Goal: Find specific page/section: Find specific page/section

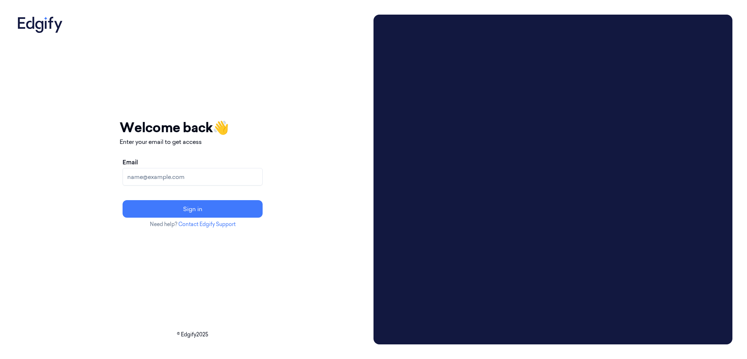
click at [188, 175] on input "Email" at bounding box center [193, 177] width 140 height 18
type input "brown.lamont@heb.com"
click at [123, 200] on button "Sign in" at bounding box center [193, 209] width 140 height 18
click at [200, 172] on input "Email" at bounding box center [193, 177] width 140 height 18
type input "brown.lamont@heb.com"
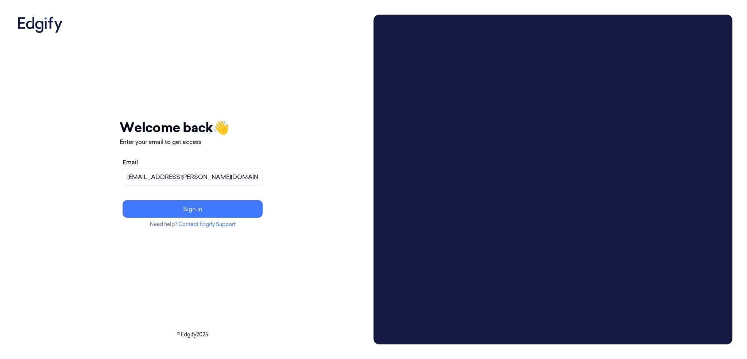
click at [123, 200] on button "Sign in" at bounding box center [193, 209] width 140 height 18
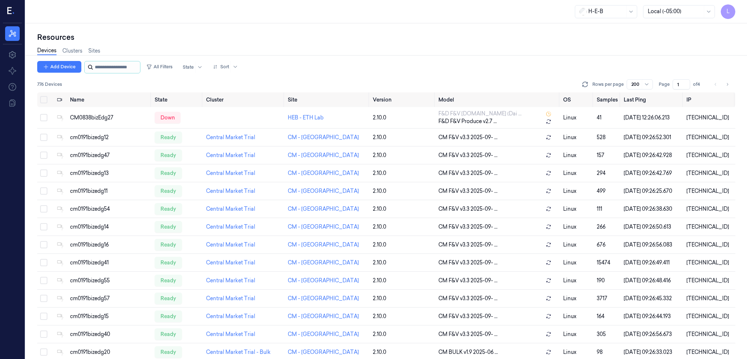
click at [104, 64] on input "string" at bounding box center [117, 67] width 44 height 12
click at [97, 52] on link "Sites" at bounding box center [94, 51] width 12 height 8
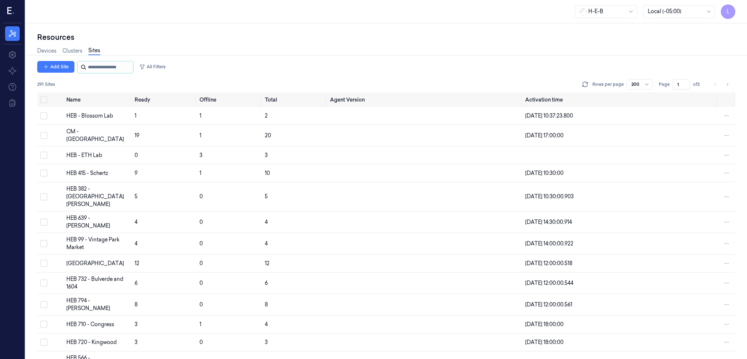
click at [104, 68] on input "string" at bounding box center [110, 67] width 44 height 12
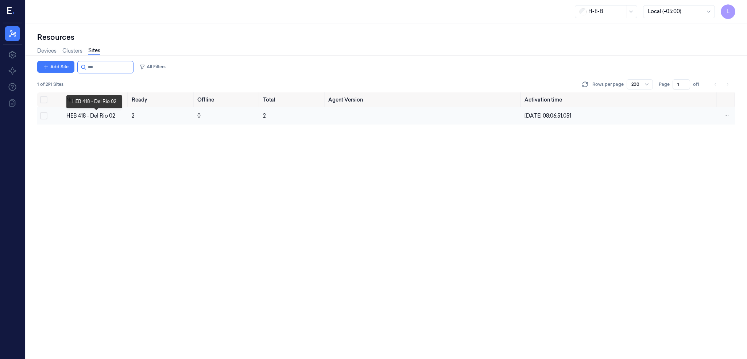
type input "***"
click at [100, 112] on div "HEB 418 - Del Rio 02" at bounding box center [96, 116] width 60 height 8
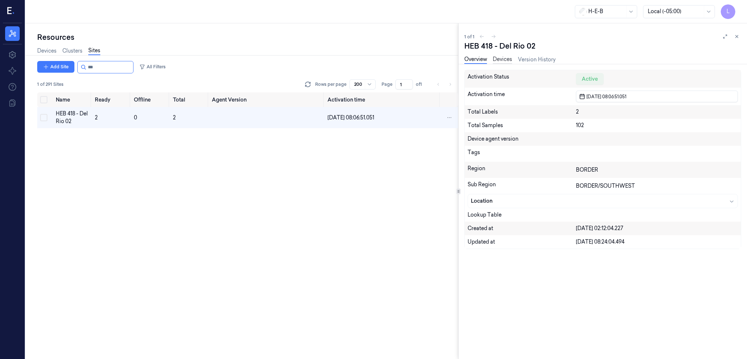
click at [506, 59] on link "Devices" at bounding box center [502, 59] width 19 height 8
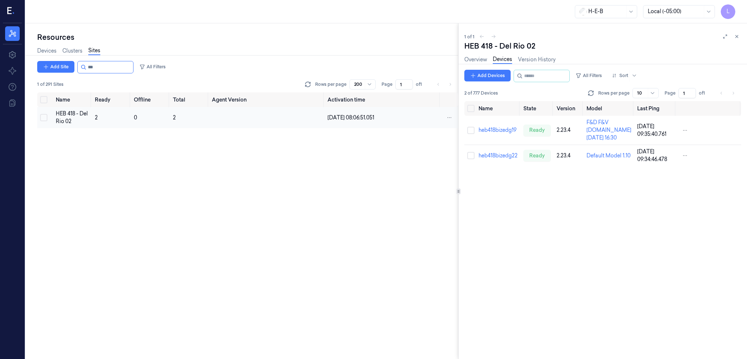
click at [93, 119] on td "2" at bounding box center [111, 117] width 39 height 21
click at [596, 159] on div "Default Model 1.10" at bounding box center [609, 156] width 45 height 8
click at [600, 159] on div "Default Model 1.10" at bounding box center [609, 156] width 45 height 8
click at [508, 159] on link "heb418bizedg22" at bounding box center [498, 155] width 39 height 7
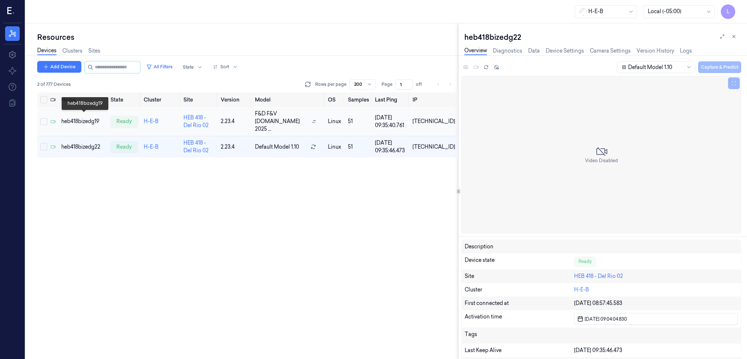
click at [76, 117] on div "heb418bizedg19" at bounding box center [82, 121] width 43 height 8
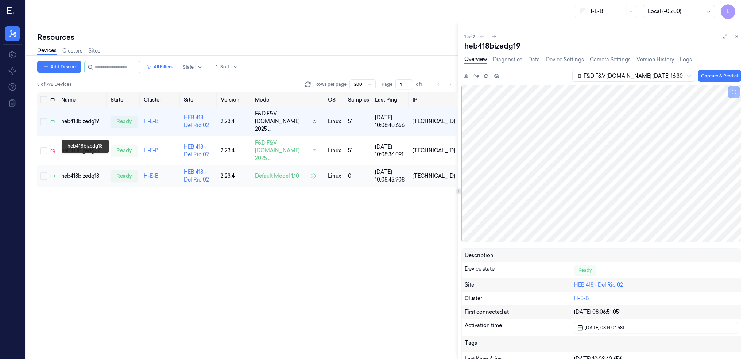
click at [80, 172] on div "heb418bizedg18" at bounding box center [82, 176] width 43 height 8
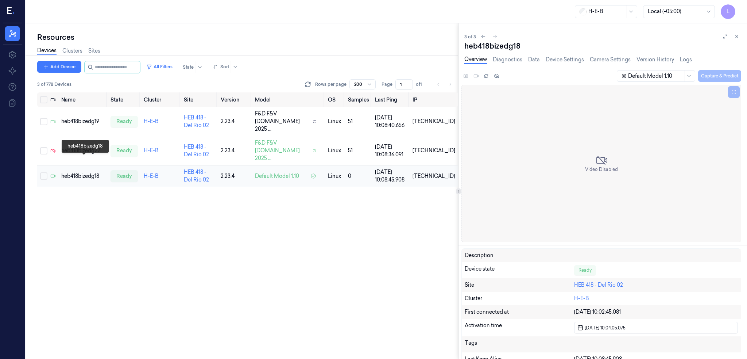
click at [77, 172] on div "heb418bizedg18" at bounding box center [82, 176] width 43 height 8
click at [88, 172] on div "heb418bizedg18" at bounding box center [82, 176] width 43 height 8
click at [95, 117] on div "heb418bizedg19" at bounding box center [82, 121] width 43 height 8
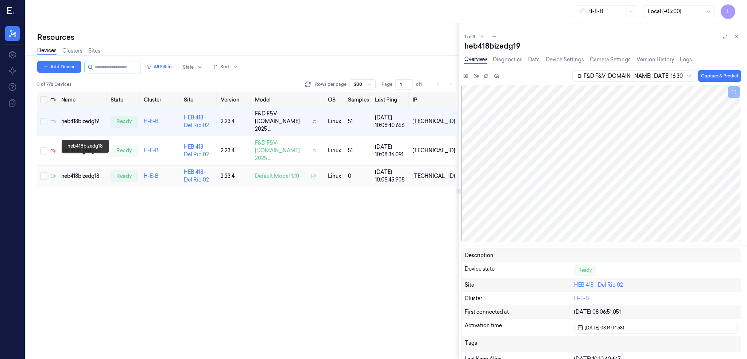
click at [87, 172] on div "heb418bizedg18" at bounding box center [82, 176] width 43 height 8
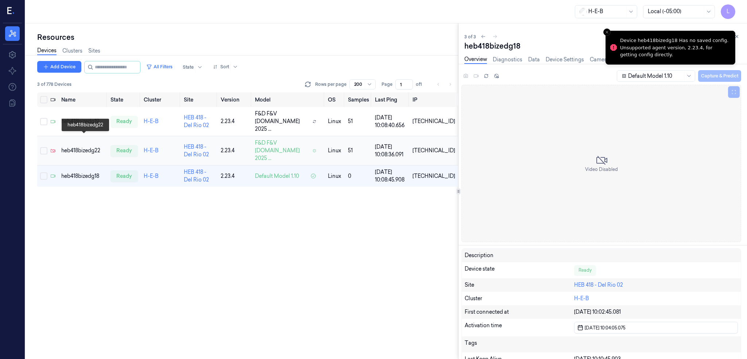
click at [89, 147] on div "heb418bizedg22" at bounding box center [82, 151] width 43 height 8
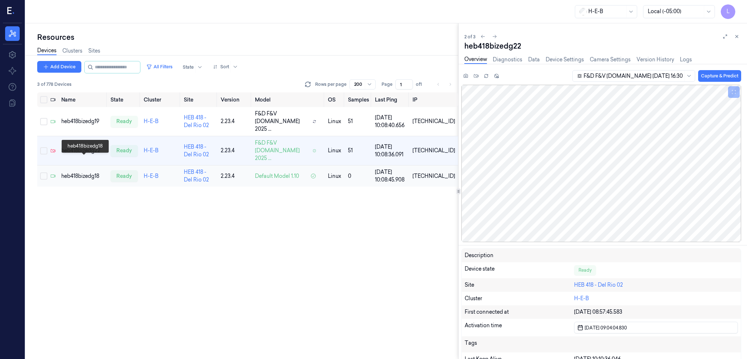
click at [88, 172] on div "heb418bizedg18" at bounding box center [82, 176] width 43 height 8
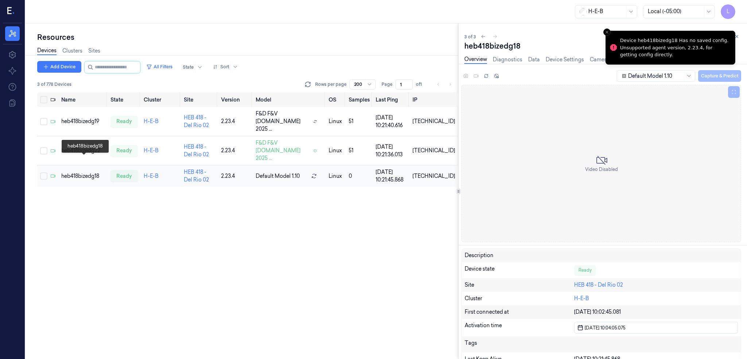
click at [78, 172] on div "heb418bizedg18" at bounding box center [82, 176] width 43 height 8
click at [81, 172] on div "heb418bizedg18" at bounding box center [84, 176] width 43 height 8
click at [79, 147] on div "heb418bizedg22" at bounding box center [84, 151] width 43 height 8
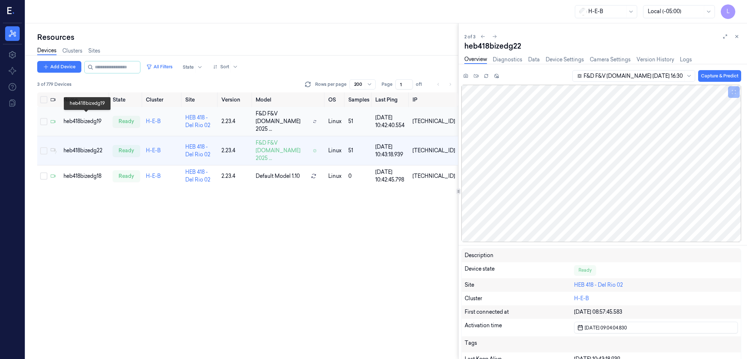
click at [87, 117] on div "heb418bizedg19" at bounding box center [84, 121] width 43 height 8
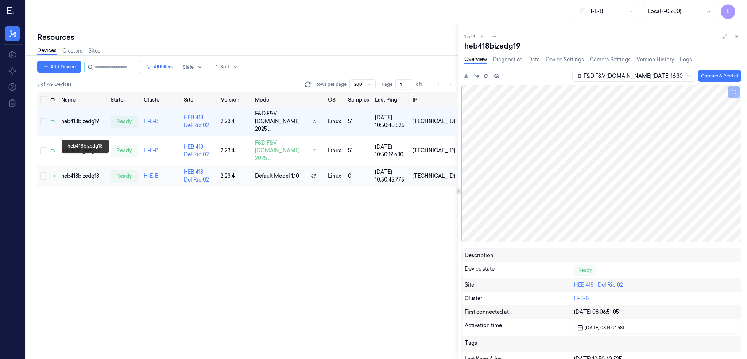
click at [86, 172] on div "heb418bizedg18" at bounding box center [82, 176] width 43 height 8
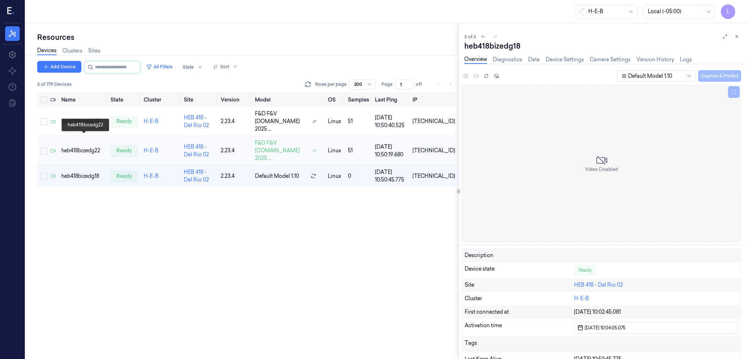
click at [80, 147] on div "heb418bizedg22" at bounding box center [82, 151] width 43 height 8
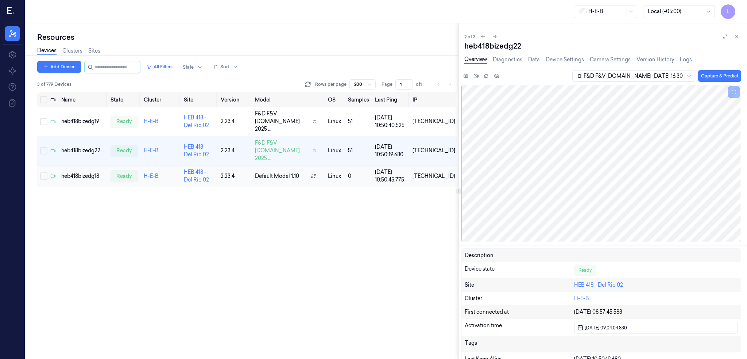
click at [90, 172] on div "heb418bizedg18" at bounding box center [82, 176] width 43 height 8
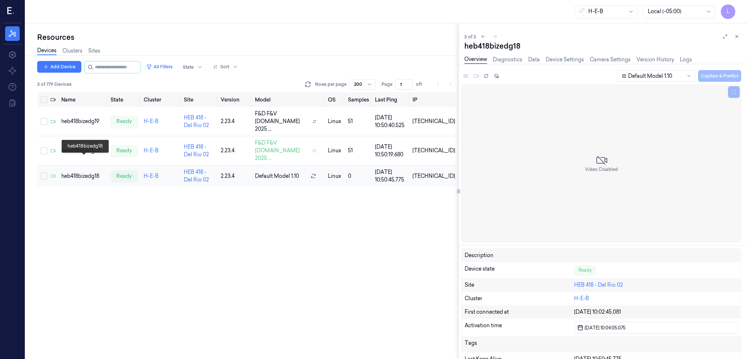
click at [91, 172] on div "heb418bizedg18" at bounding box center [82, 176] width 43 height 8
